Goal: Task Accomplishment & Management: Complete application form

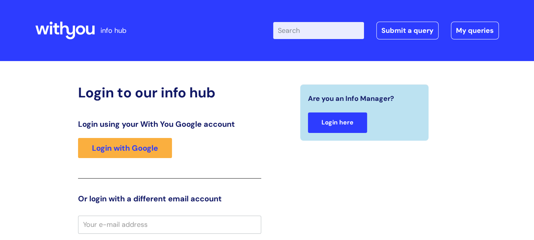
click at [335, 124] on link "Login here" at bounding box center [337, 122] width 59 height 20
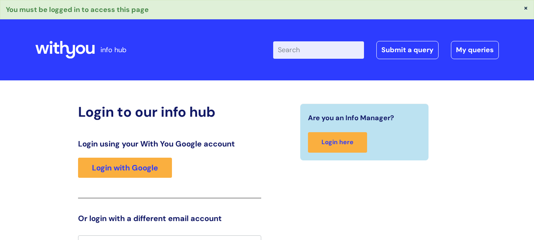
scroll to position [12, 0]
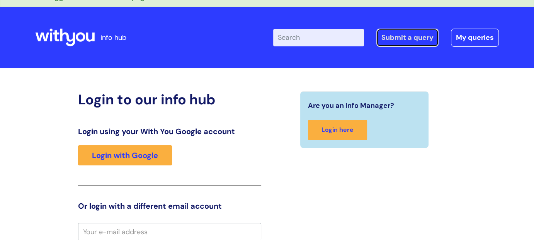
click at [392, 34] on link "Submit a query" at bounding box center [407, 38] width 62 height 18
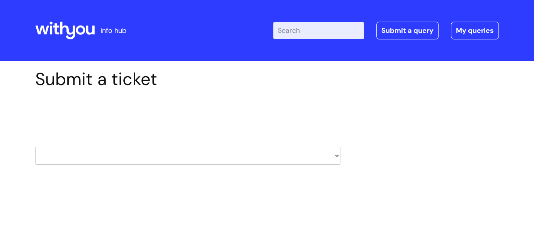
click at [334, 157] on select "HR / People IT and Support Clinical Drug Alerts Finance Accounts Data Support T…" at bounding box center [187, 156] width 305 height 18
select select "hr_/_people"
click at [35, 147] on select "HR / People IT and Support Clinical Drug Alerts Finance Accounts Data Support T…" at bounding box center [187, 156] width 305 height 18
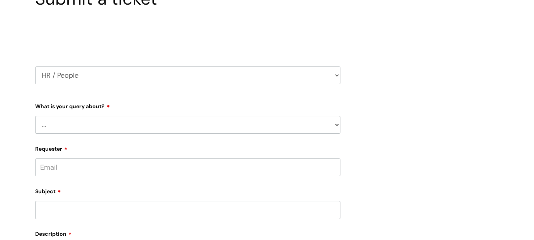
scroll to position [116, 0]
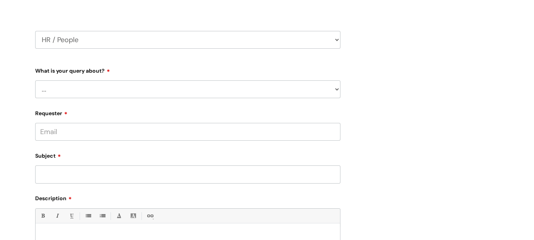
click at [139, 91] on select "... Absence Query Holiday Query Employee change request General HR Query iTrent…" at bounding box center [187, 89] width 305 height 18
select select "Employee change request"
click at [35, 80] on select "... Absence Query Holiday Query Employee change request General HR Query iTrent…" at bounding box center [187, 89] width 305 height 18
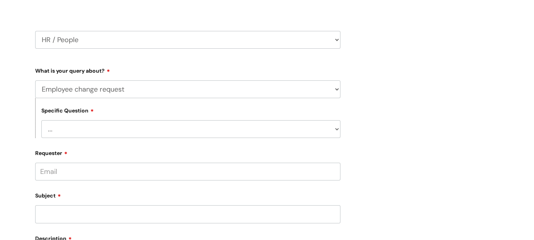
click at [337, 130] on select "... General employee change query Chasing update on employee change form progre…" at bounding box center [190, 129] width 299 height 18
select select "General employee change query"
click at [41, 120] on select "... General employee change query Chasing update on employee change form progre…" at bounding box center [190, 129] width 299 height 18
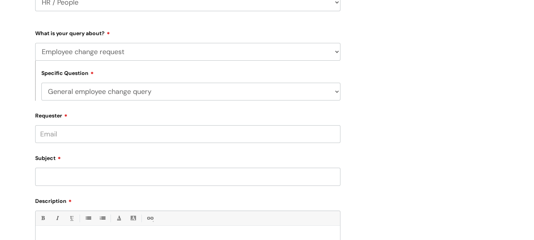
scroll to position [154, 0]
click at [111, 136] on input "Requester" at bounding box center [187, 133] width 305 height 18
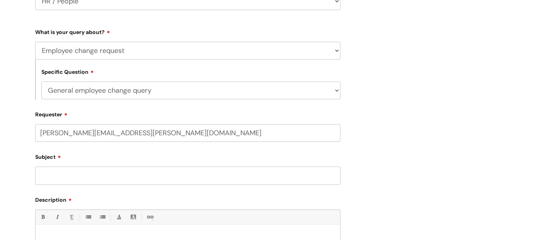
type input "pete.shepherd@wearewithyou.org.uk"
click at [115, 175] on input "Subject" at bounding box center [187, 175] width 305 height 18
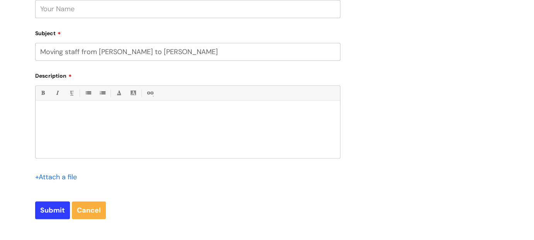
scroll to position [309, 0]
type input "Moving staff from Pete Shepherd to Caroline Gayle-Dunne"
click at [78, 119] on div at bounding box center [188, 130] width 304 height 53
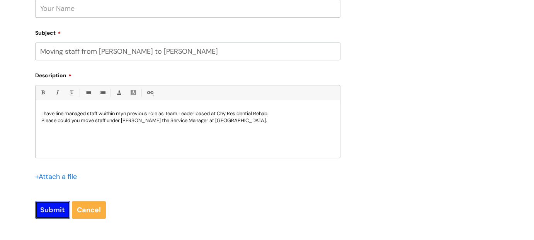
click at [49, 209] on input "Submit" at bounding box center [52, 210] width 35 height 18
type input "Please Wait..."
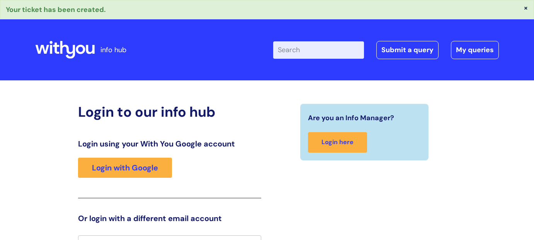
scroll to position [12, 0]
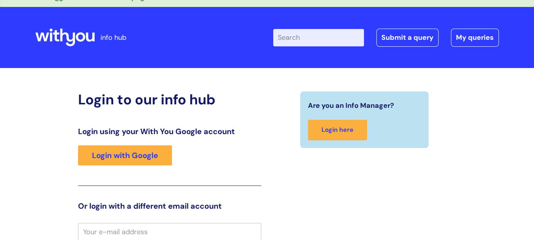
scroll to position [12, 0]
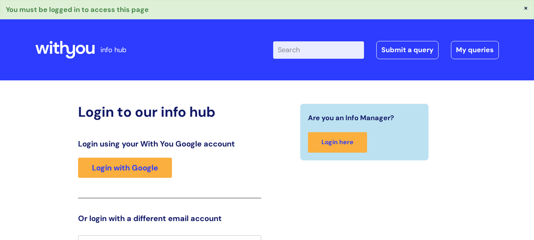
scroll to position [12, 0]
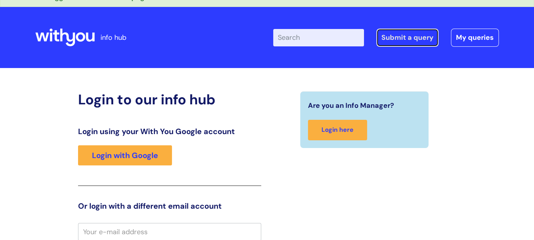
click at [393, 39] on link "Submit a query" at bounding box center [407, 38] width 62 height 18
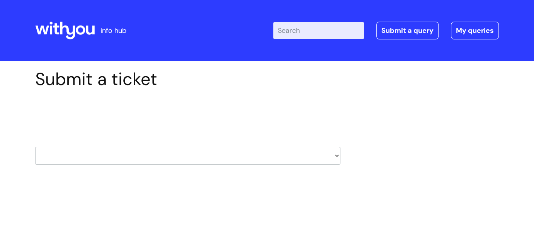
click at [332, 158] on select "HR / People IT and Support Clinical Drug Alerts Finance Accounts Data Support T…" at bounding box center [187, 156] width 305 height 18
select select "procurement_(inc._premvan)"
click at [35, 147] on select "HR / People IT and Support Clinical Drug Alerts Finance Accounts Data Support T…" at bounding box center [187, 156] width 305 height 18
